Goal: Entertainment & Leisure: Consume media (video, audio)

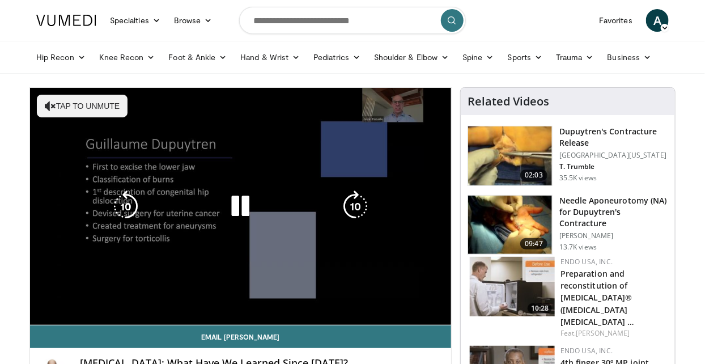
click at [67, 312] on div "10 seconds Tap to unmute" at bounding box center [240, 206] width 421 height 237
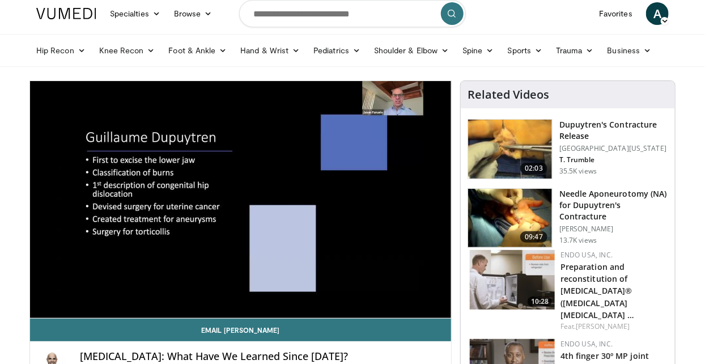
scroll to position [9, 0]
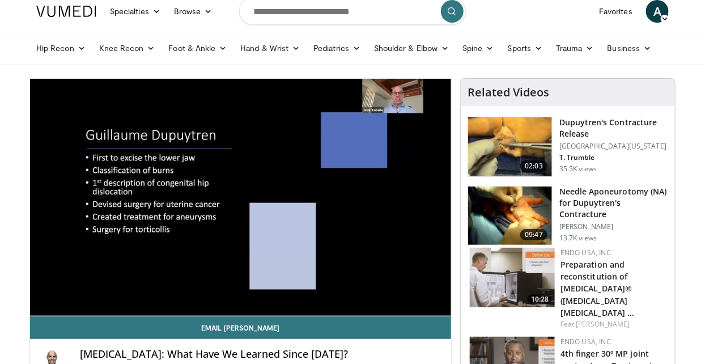
click at [169, 188] on div "10 seconds Tap to unmute" at bounding box center [240, 197] width 421 height 237
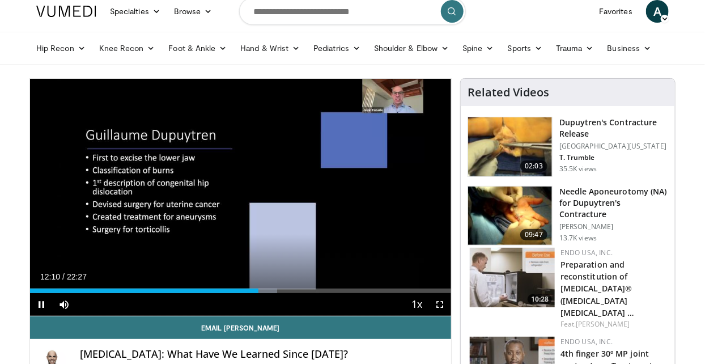
click at [247, 293] on div "Current Time 12:10 / Duration 22:27 Pause Skip Backward Skip Forward Mute Loade…" at bounding box center [240, 304] width 421 height 23
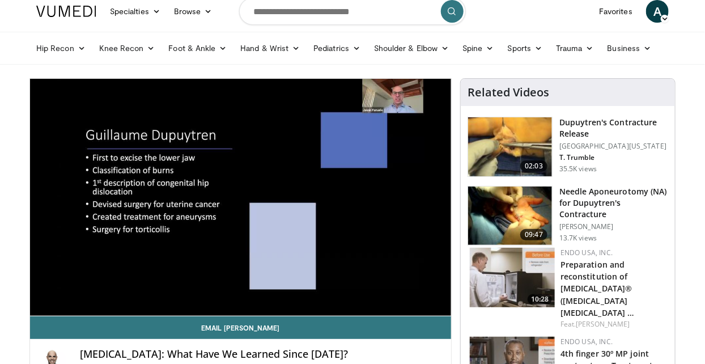
click at [255, 273] on div "10 seconds Tap to unmute" at bounding box center [240, 197] width 421 height 237
click at [327, 181] on div "10 seconds Tap to unmute" at bounding box center [240, 197] width 421 height 237
click at [329, 197] on div "10 seconds Tap to unmute" at bounding box center [240, 197] width 421 height 237
click at [507, 135] on img at bounding box center [510, 146] width 84 height 59
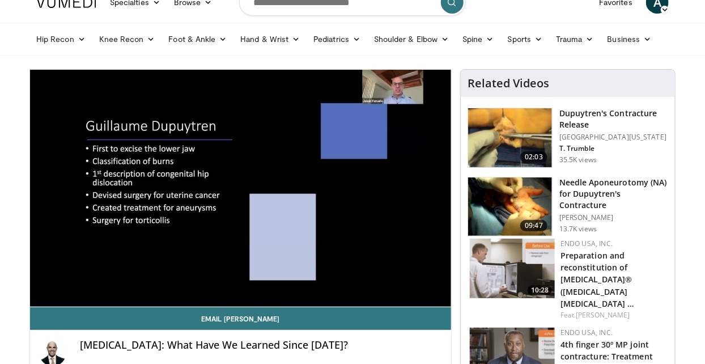
scroll to position [45, 0]
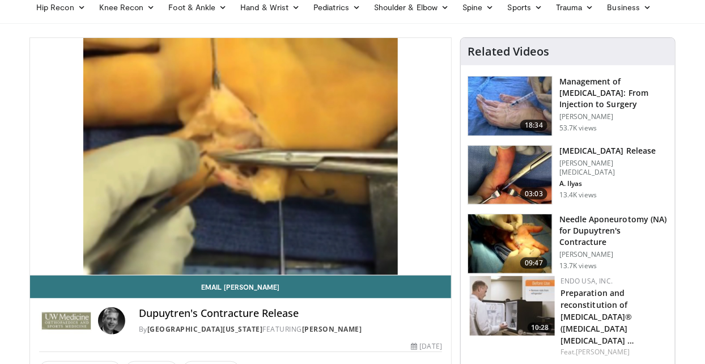
scroll to position [50, 0]
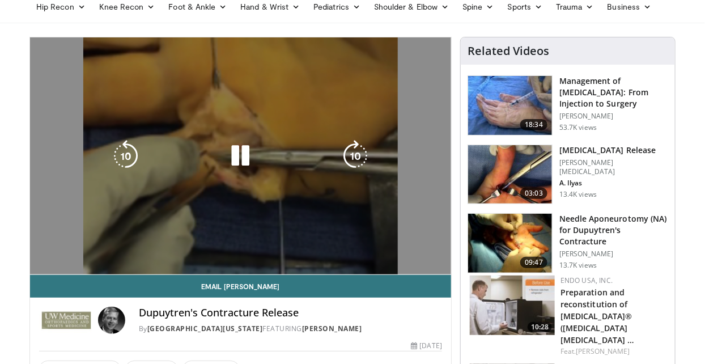
click at [268, 207] on div "10 seconds Tap to unmute" at bounding box center [240, 155] width 421 height 237
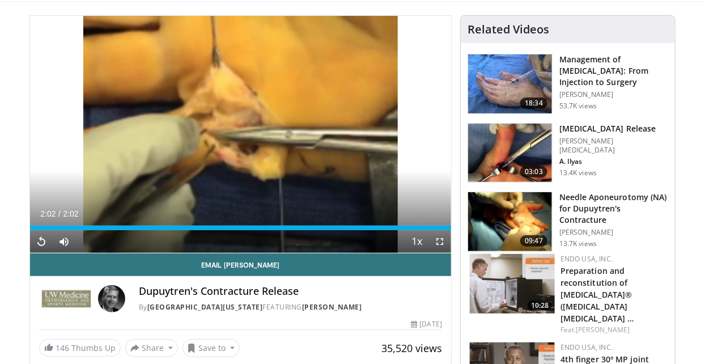
scroll to position [87, 0]
